Goal: Find specific page/section: Find specific page/section

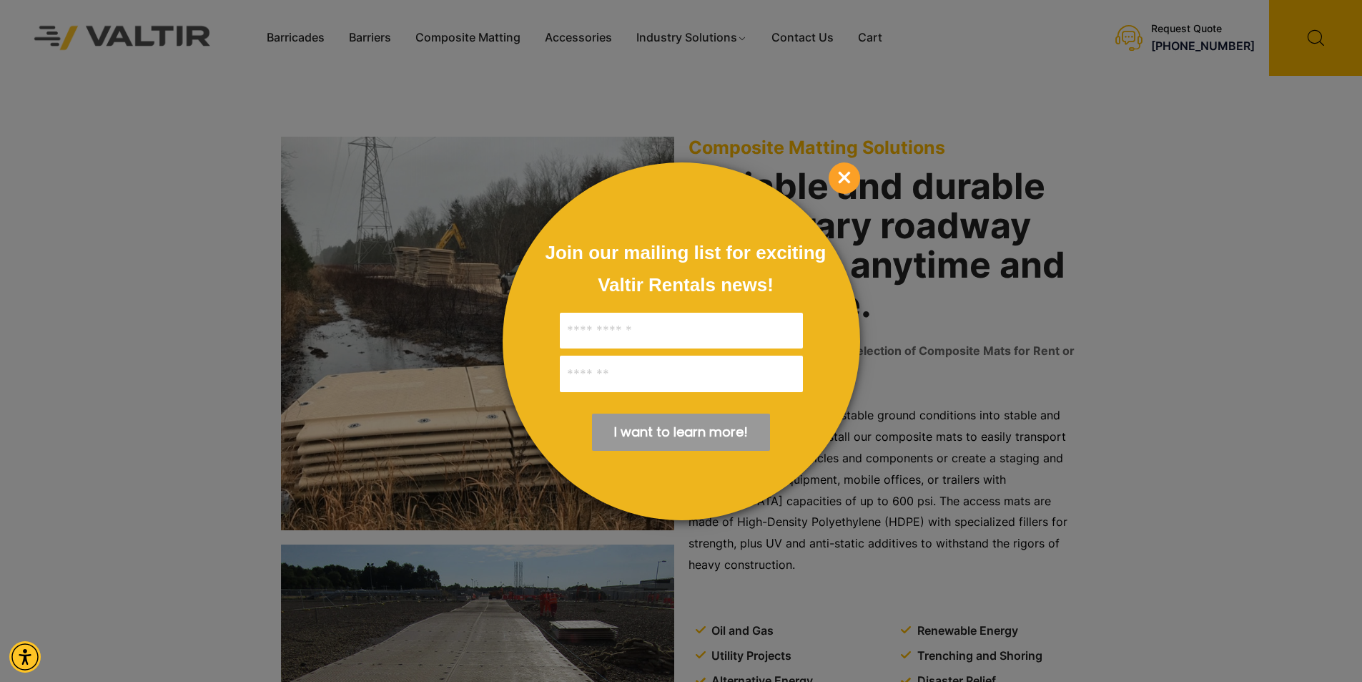
click at [846, 182] on span "×" at bounding box center [844, 177] width 31 height 31
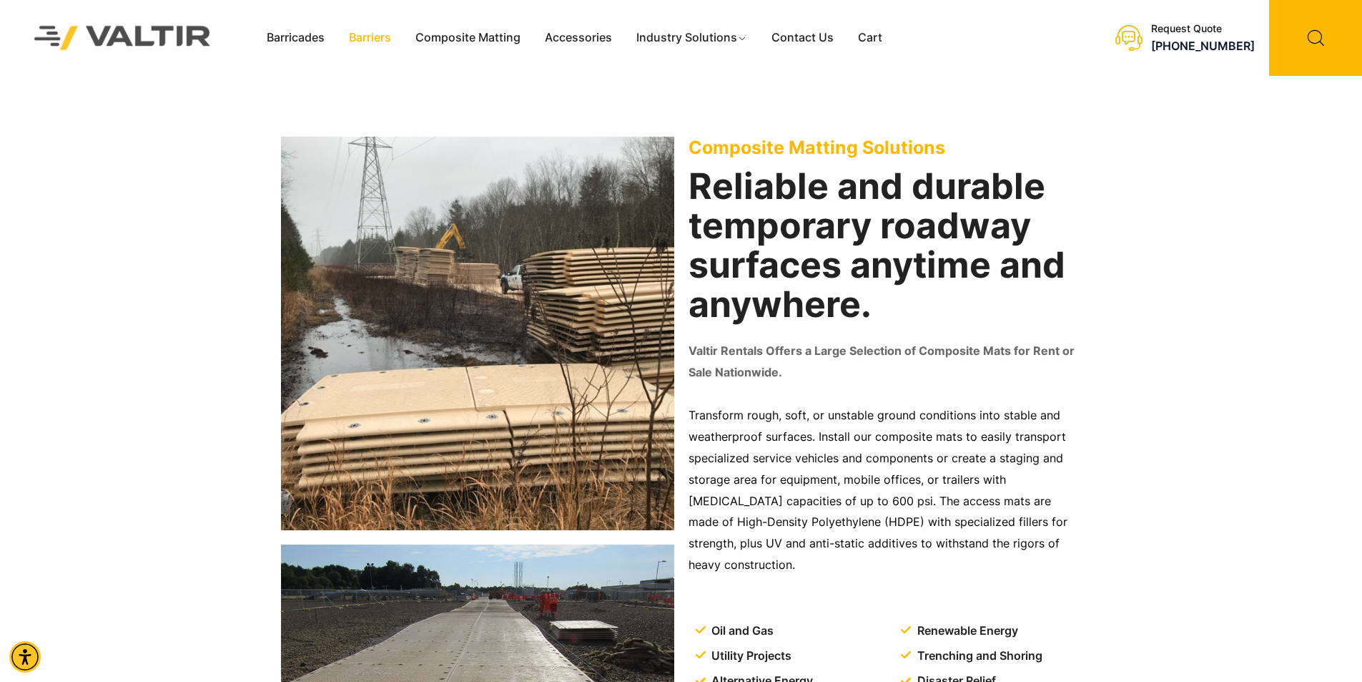
click at [381, 38] on link "Barriers" at bounding box center [370, 37] width 67 height 21
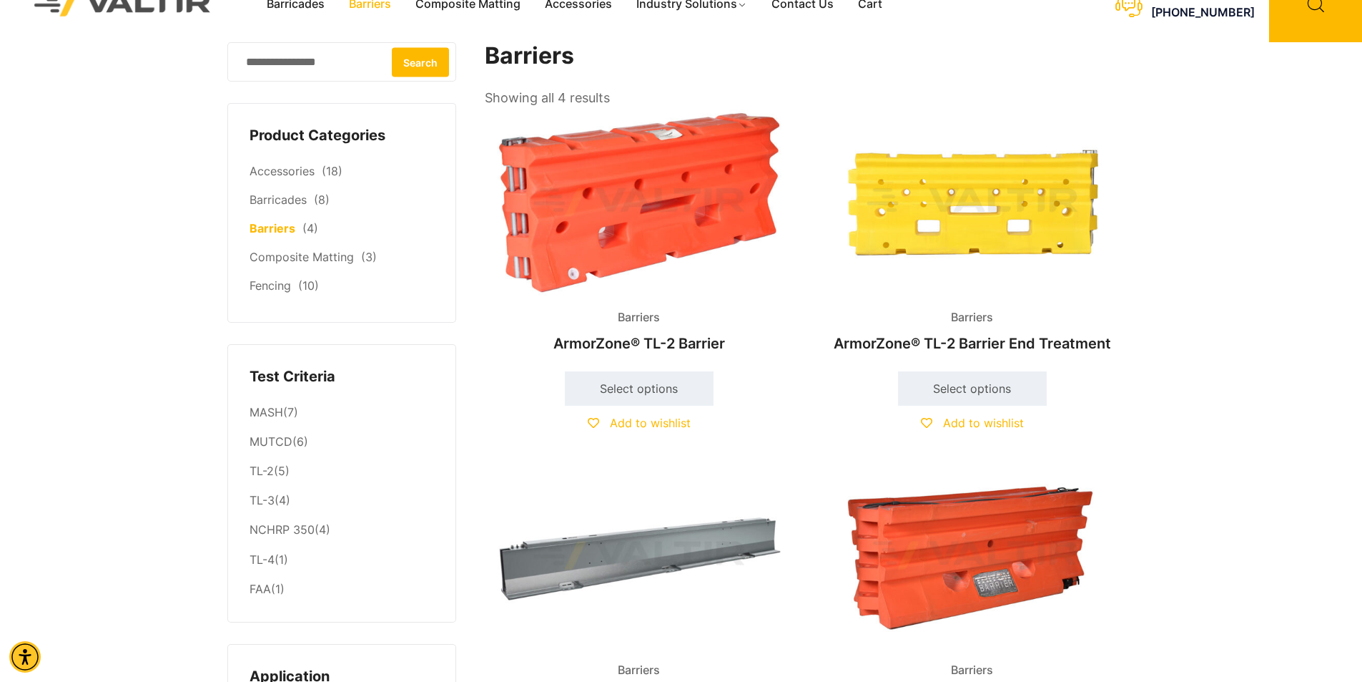
scroll to position [358, 0]
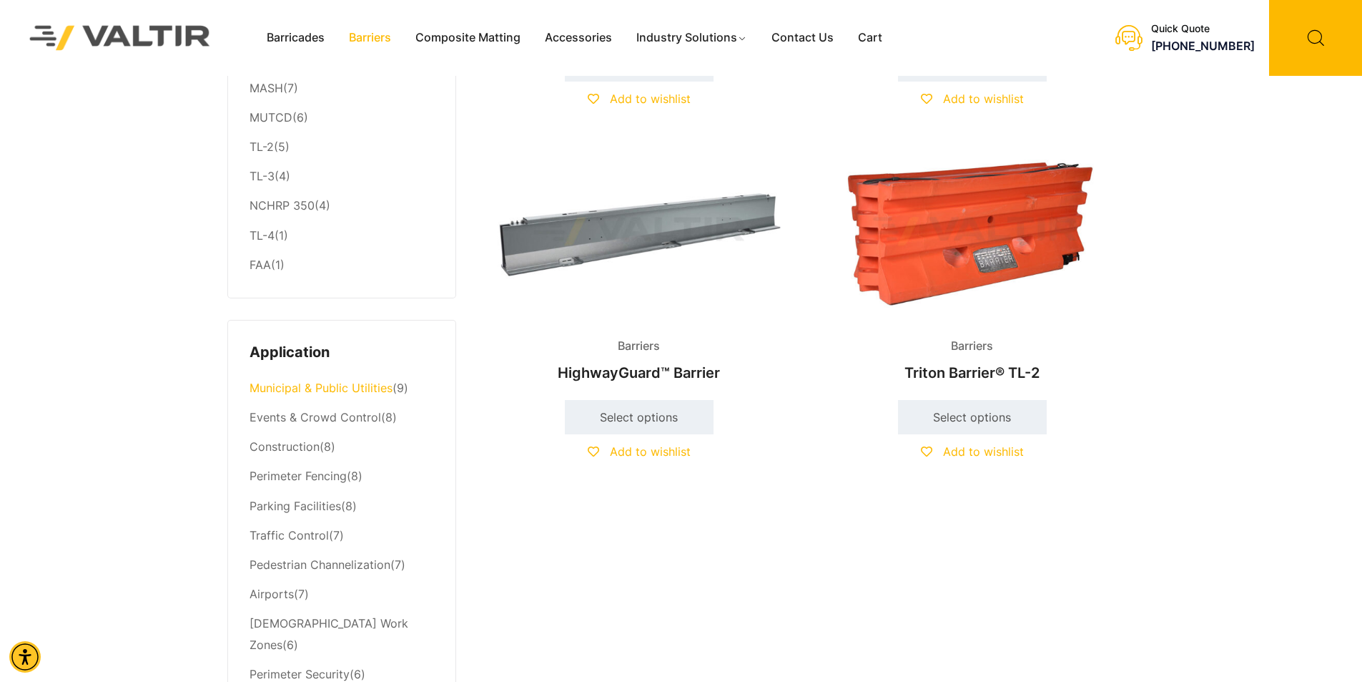
click at [338, 386] on link "Municipal & Public Utilities" at bounding box center [321, 387] width 143 height 14
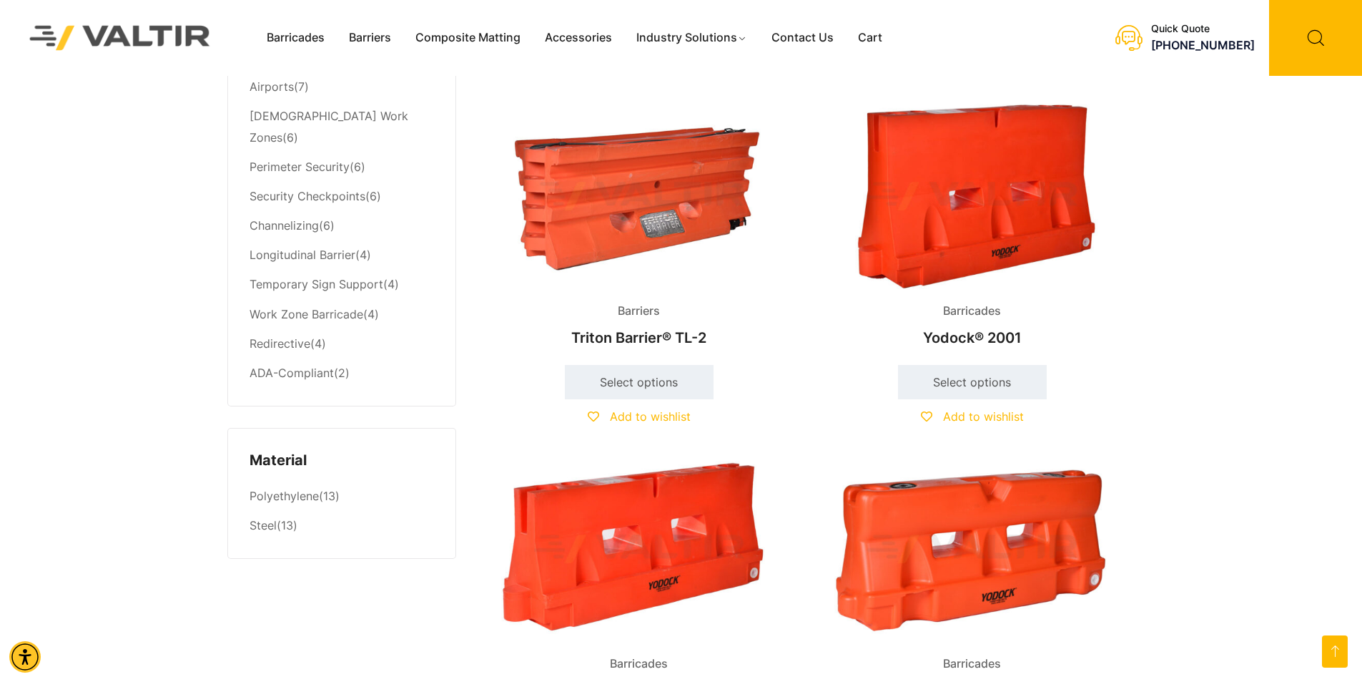
scroll to position [787, 0]
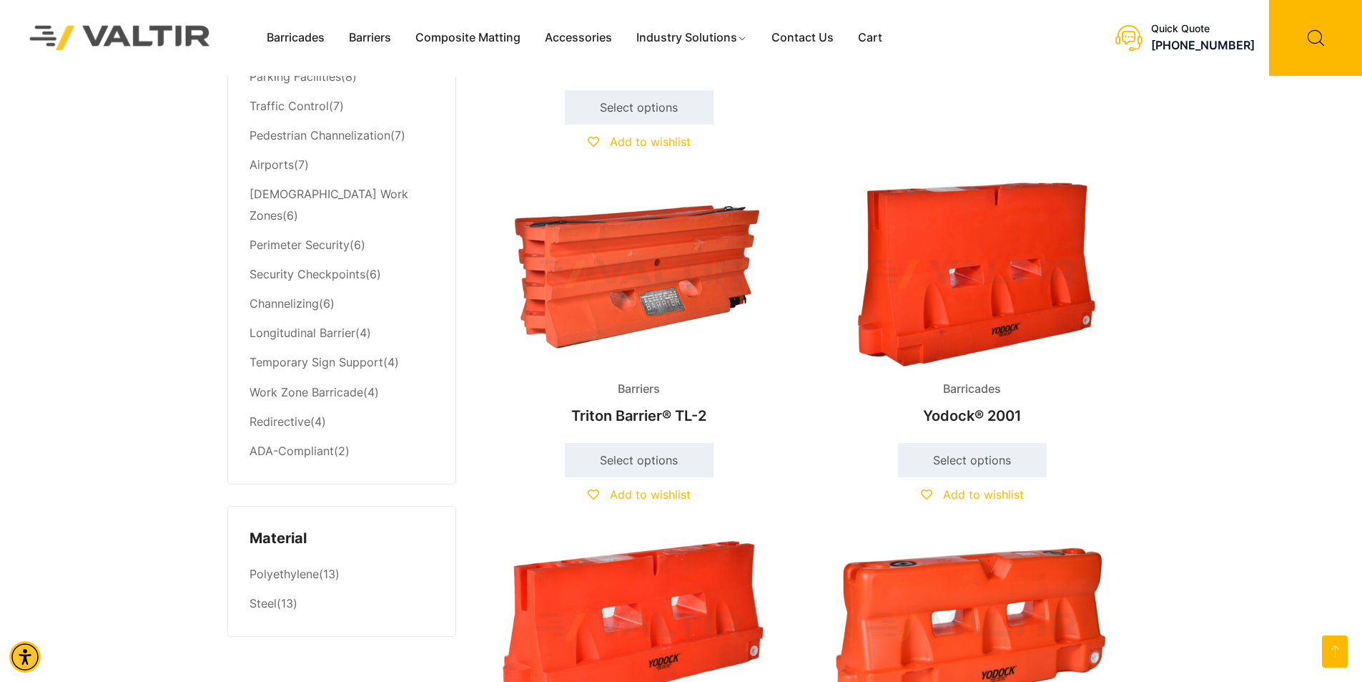
click at [294, 170] on li "Airports (7)" at bounding box center [342, 164] width 185 height 29
click at [275, 172] on link "Airports" at bounding box center [272, 164] width 44 height 14
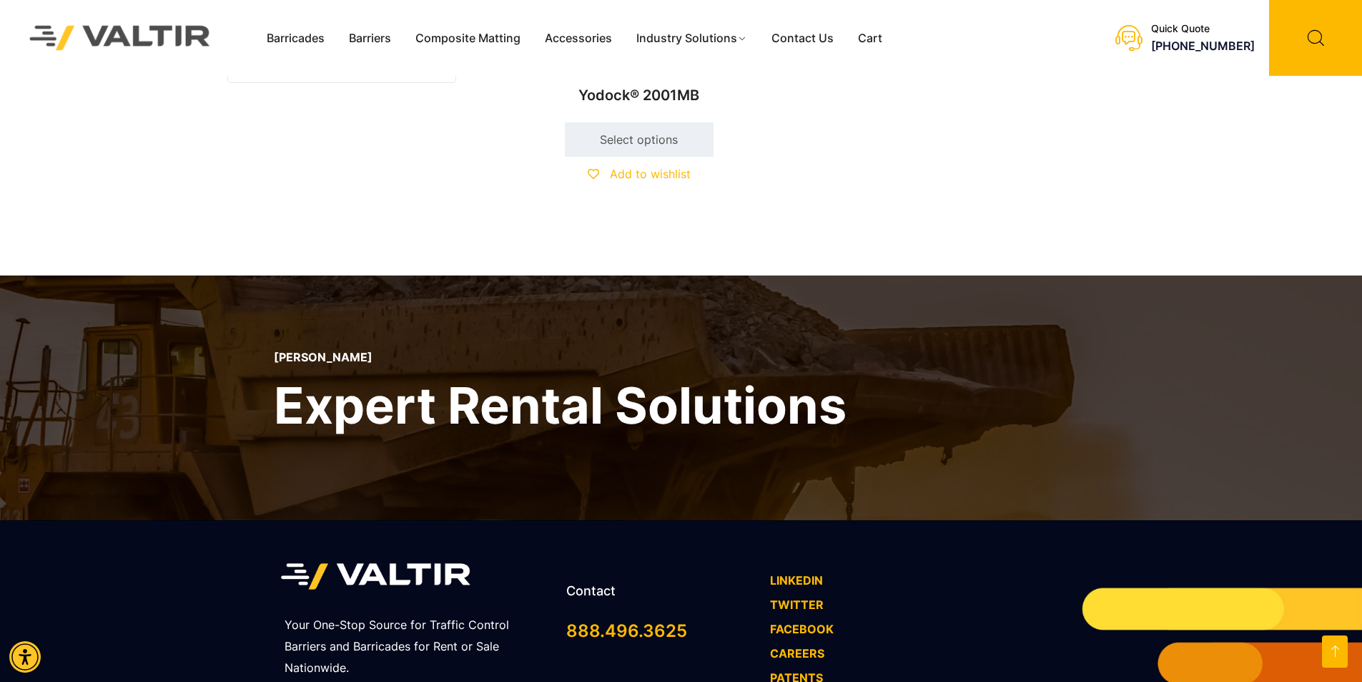
scroll to position [1455, 0]
